Goal: Task Accomplishment & Management: Use online tool/utility

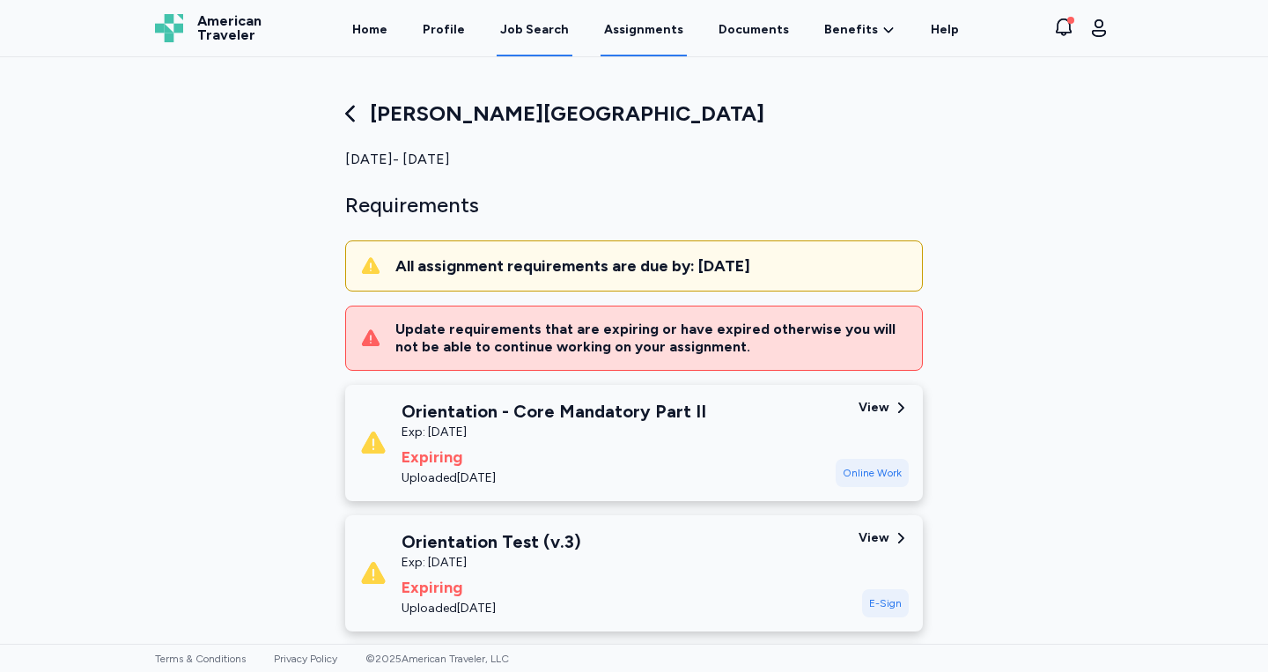
click at [544, 35] on div "Job Search" at bounding box center [534, 30] width 69 height 18
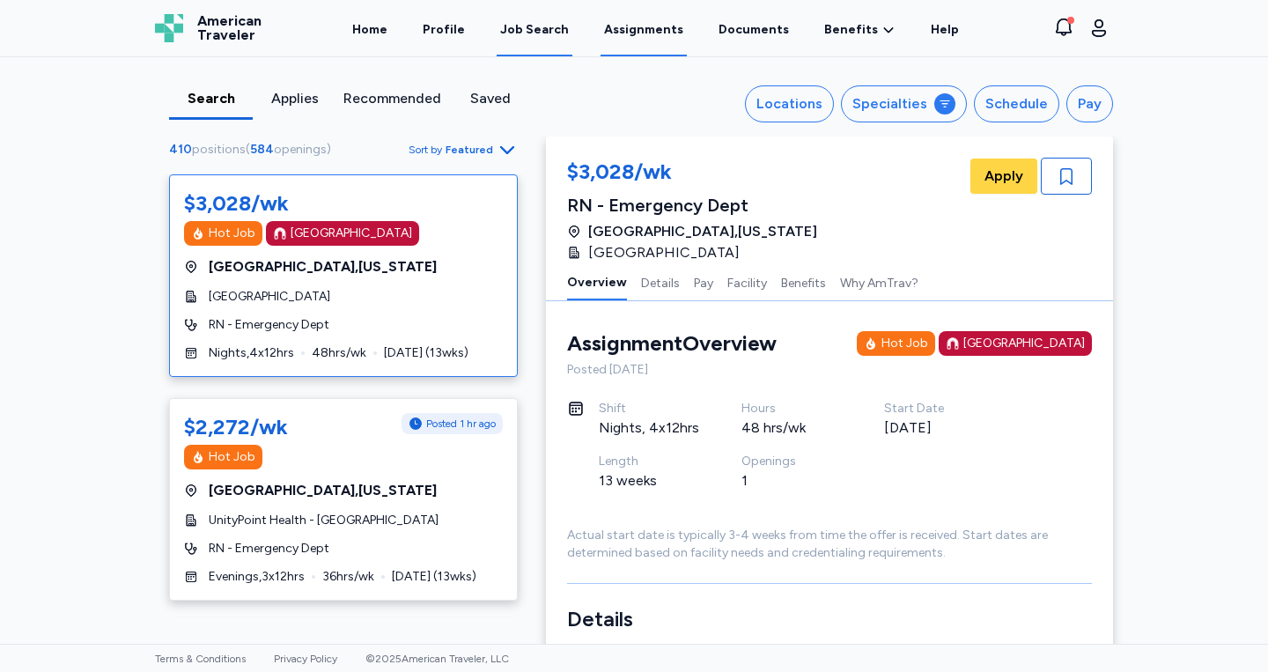
click at [658, 28] on link "Assignments" at bounding box center [644, 29] width 86 height 55
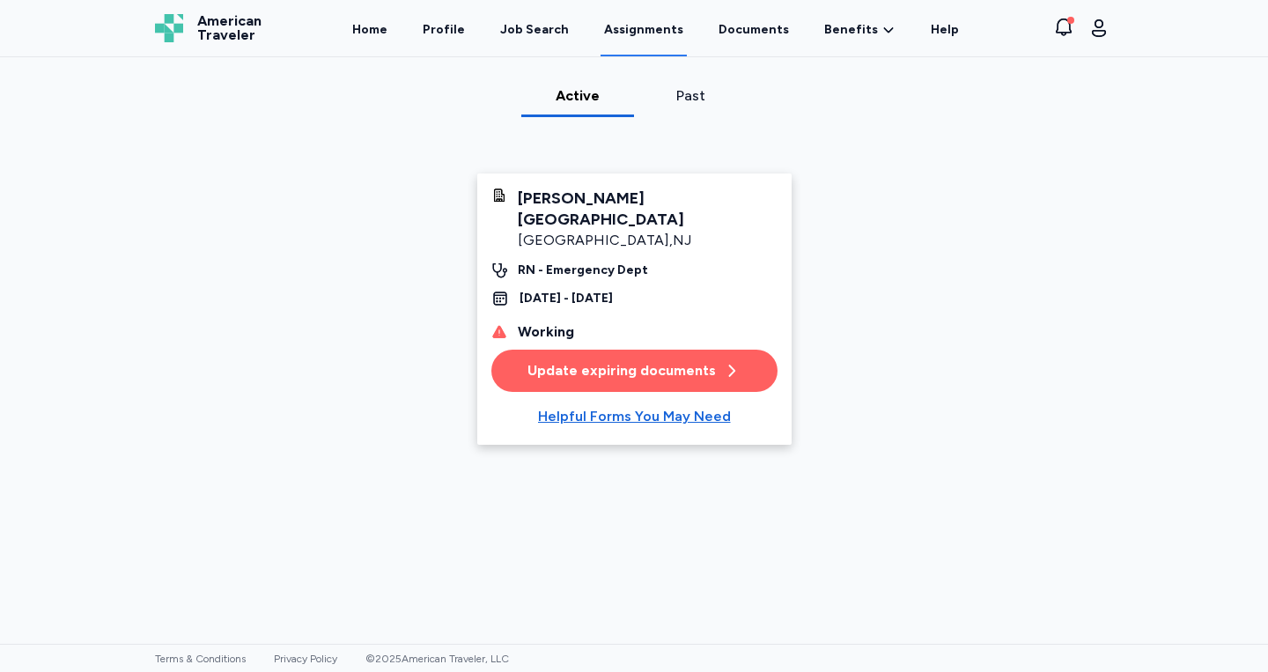
click at [652, 360] on div "Update expiring documents" at bounding box center [634, 370] width 213 height 21
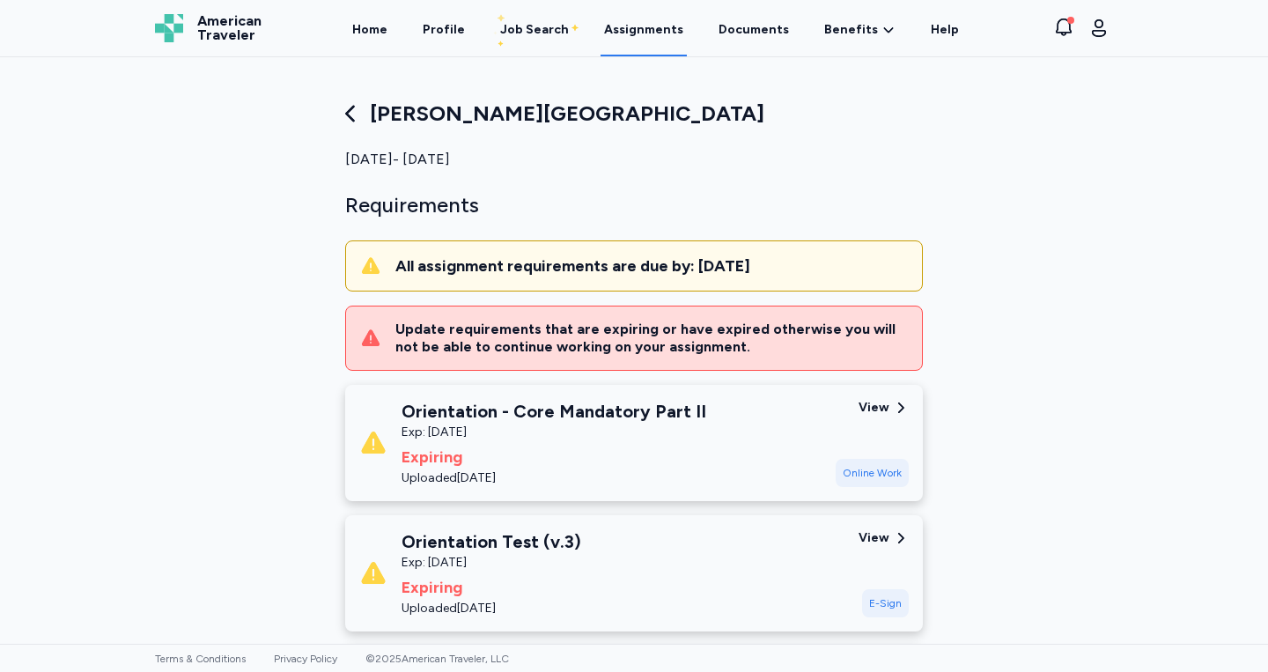
click at [789, 188] on div "[PERSON_NAME][GEOGRAPHIC_DATA] [DATE] - [DATE] Requirements All assignment requ…" at bounding box center [634, 575] width 606 height 951
click at [534, 33] on div "Job Search" at bounding box center [534, 30] width 69 height 18
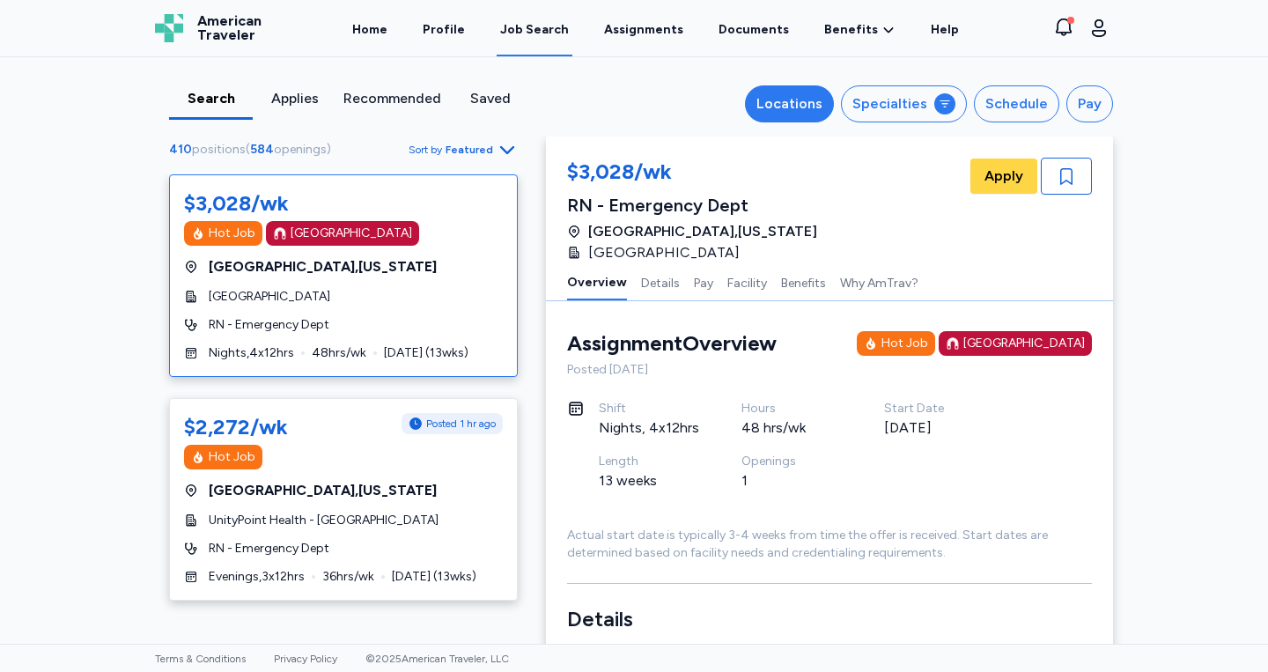
click at [823, 115] on div "Locations" at bounding box center [790, 103] width 66 height 21
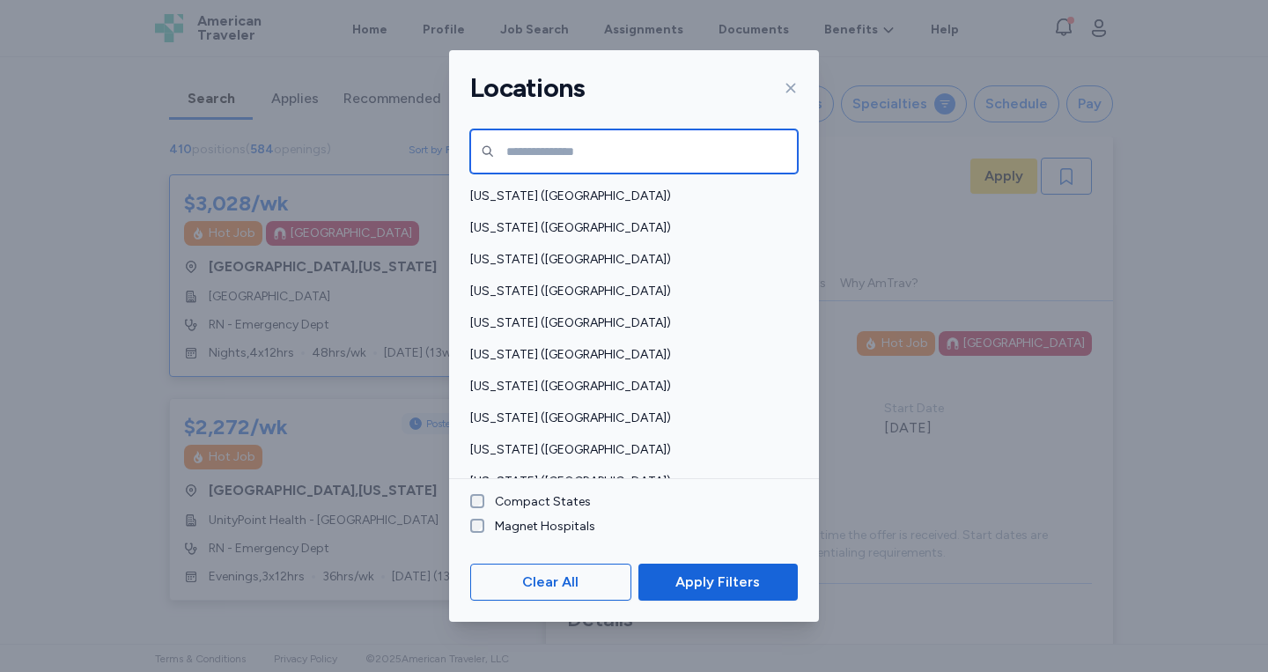
click at [621, 142] on input "text" at bounding box center [634, 151] width 328 height 44
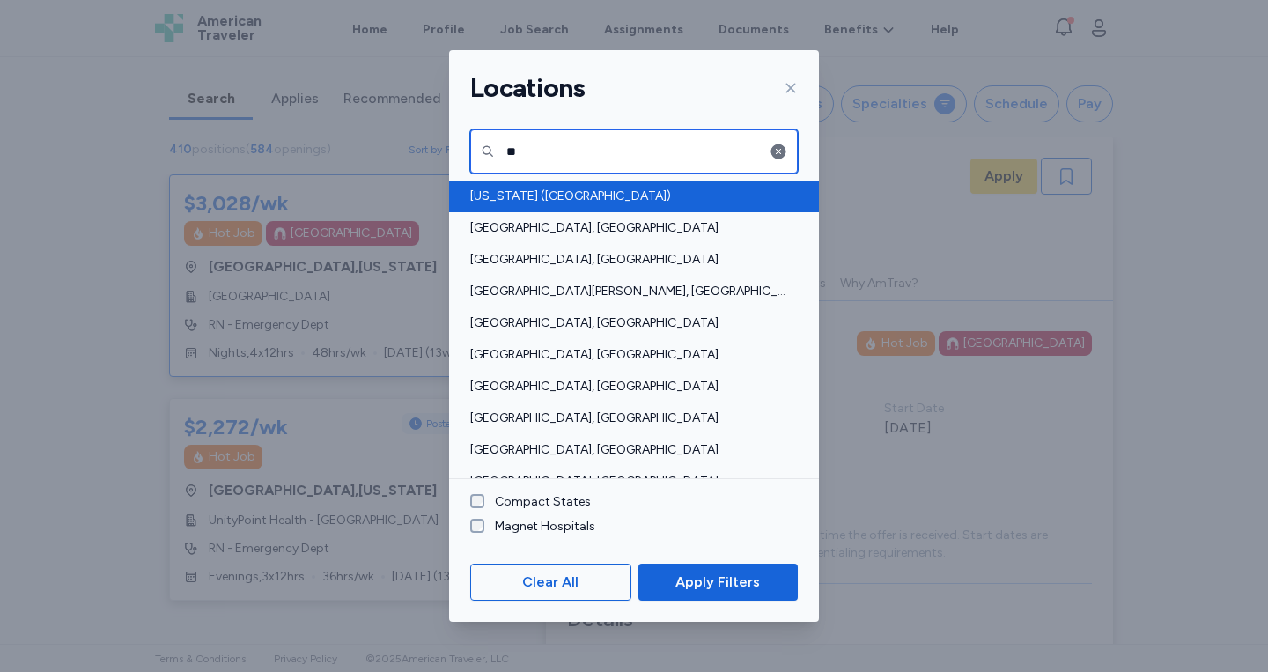
type input "**"
click at [571, 196] on span "Pennsylvania (PA)" at bounding box center [628, 197] width 317 height 18
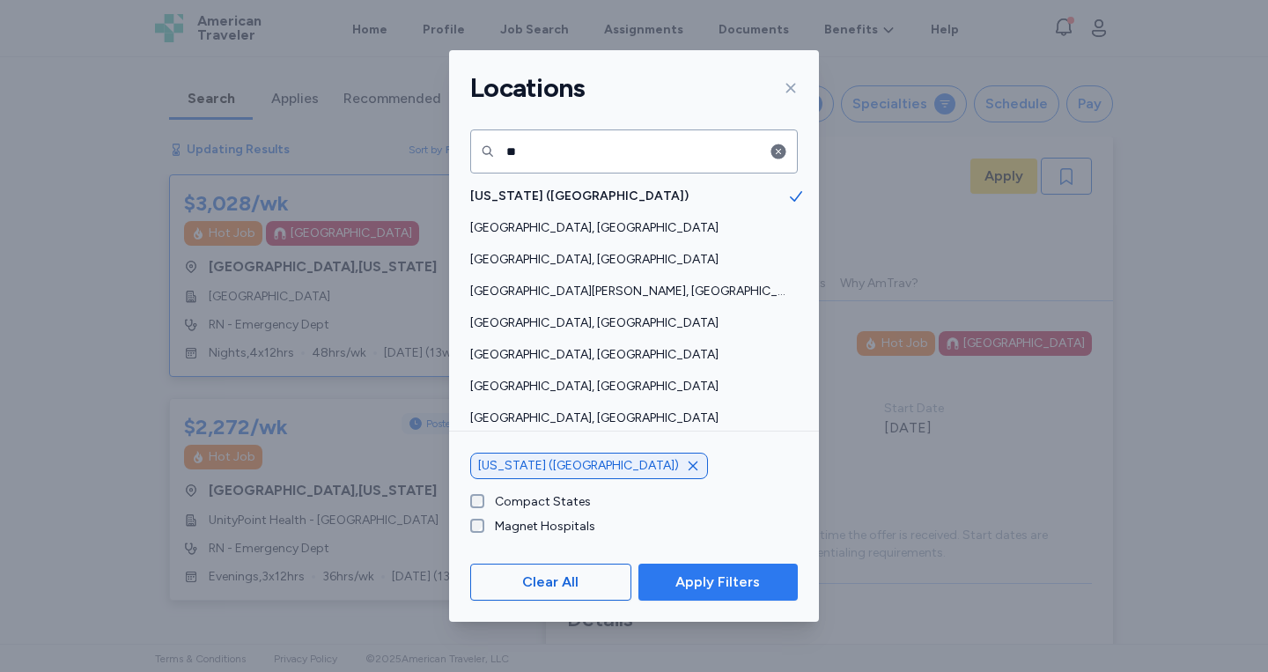
click at [663, 574] on span "Apply Filters" at bounding box center [718, 582] width 131 height 21
